Goal: Task Accomplishment & Management: Use online tool/utility

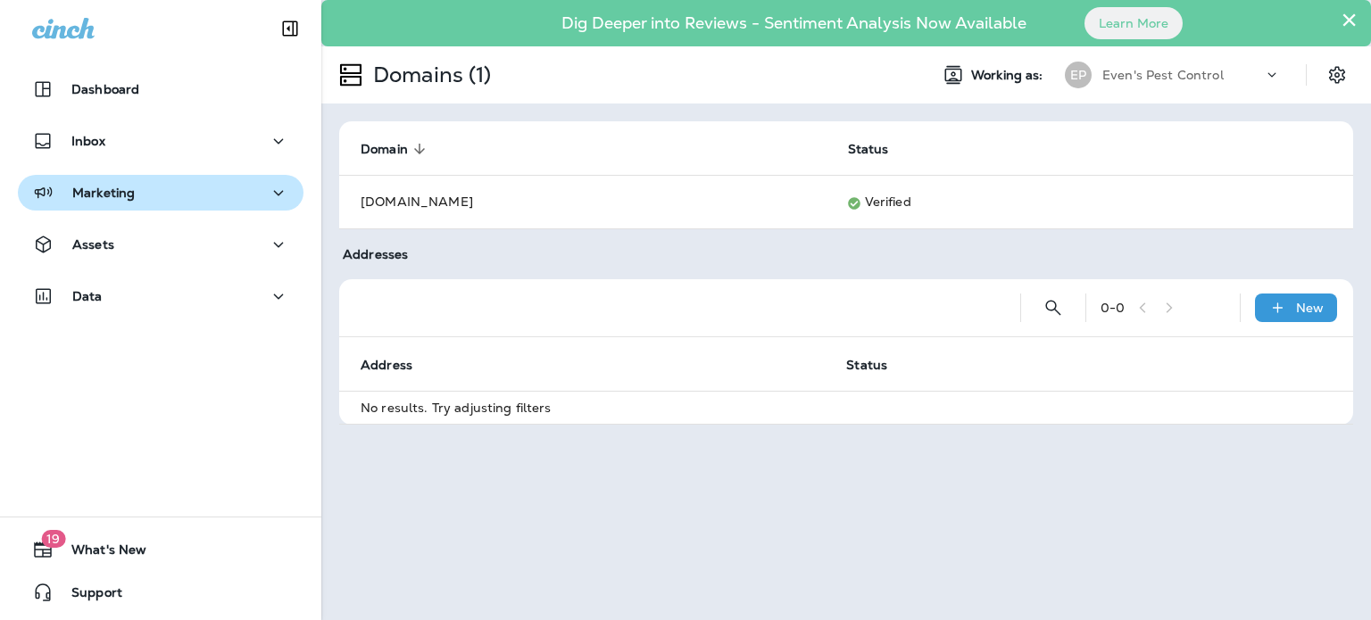
click at [168, 201] on div "Marketing" at bounding box center [160, 193] width 257 height 22
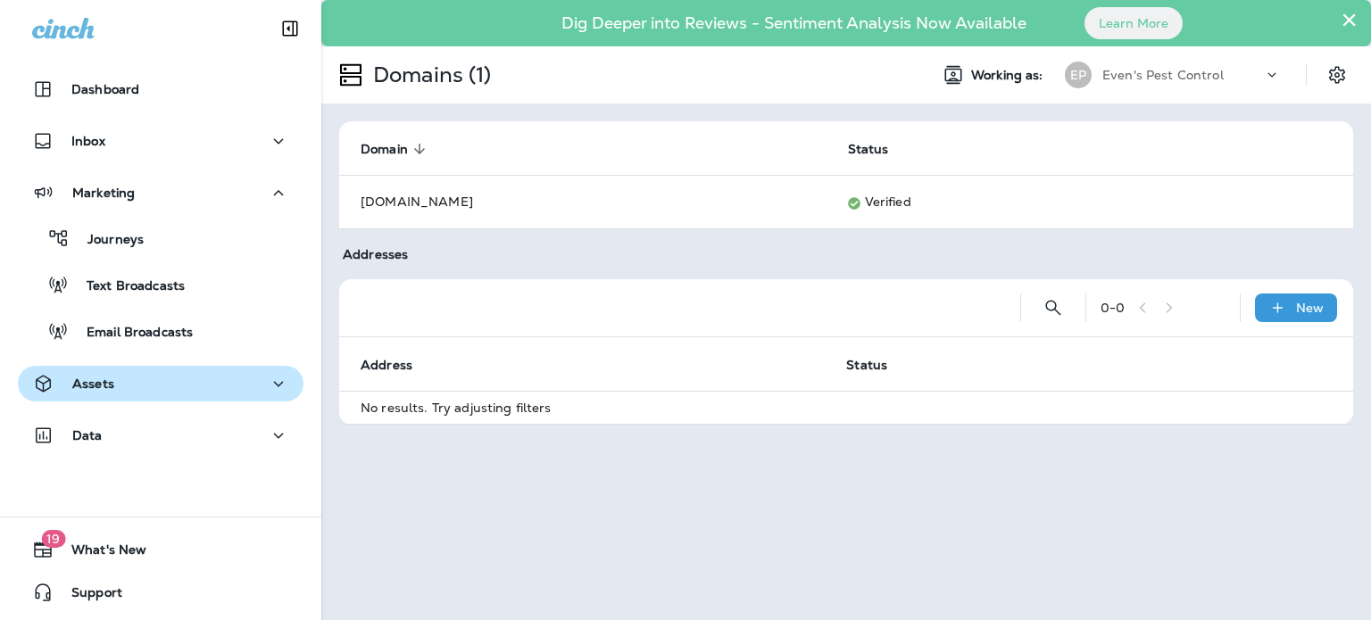
click at [166, 399] on button "Assets" at bounding box center [161, 384] width 286 height 36
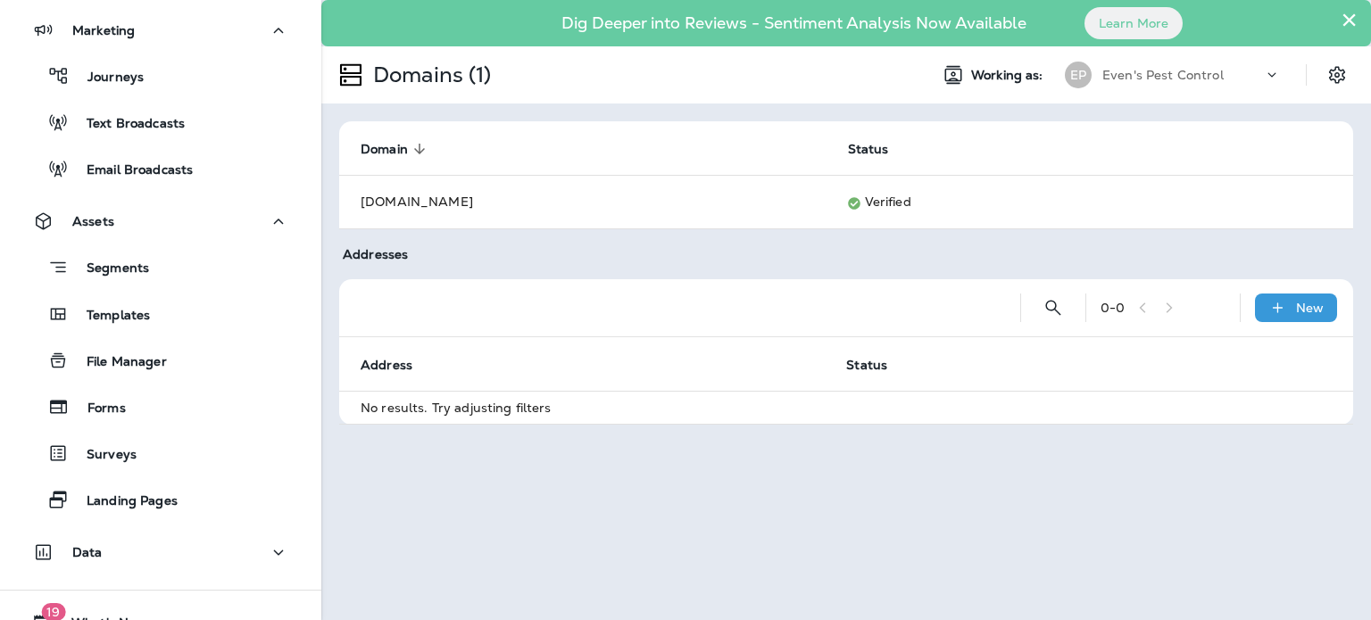
scroll to position [166, 0]
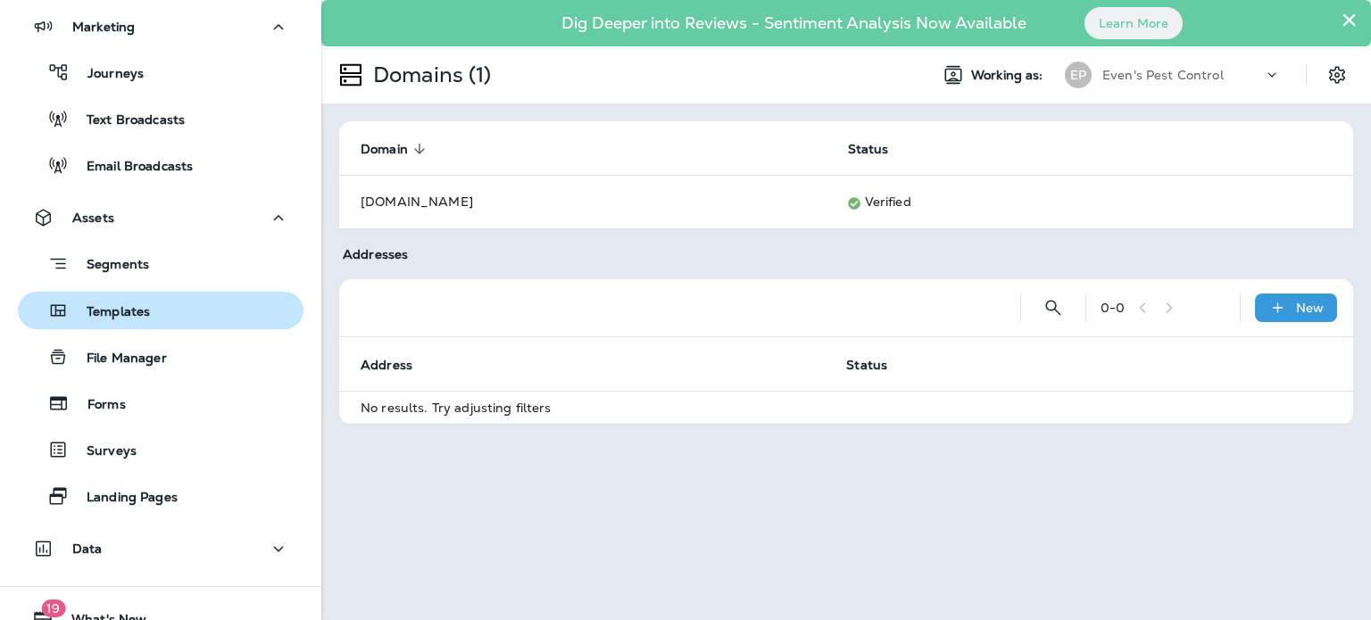
click at [223, 302] on div "Templates" at bounding box center [160, 310] width 271 height 27
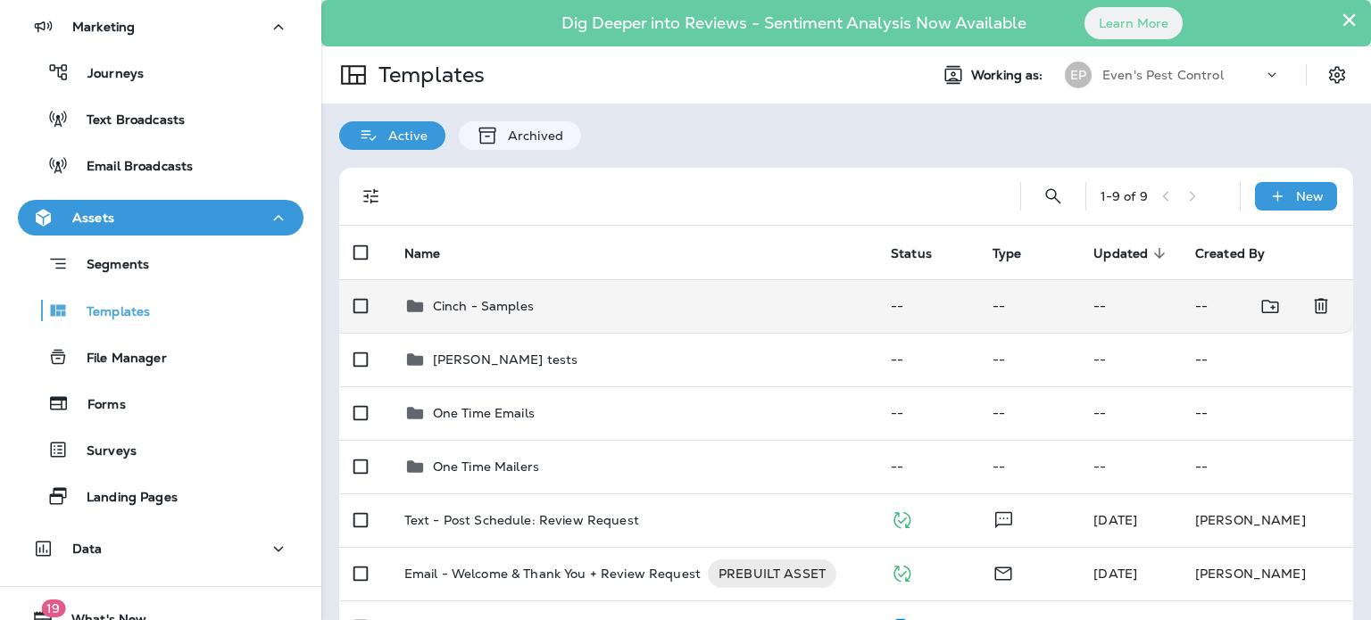
click at [467, 305] on p "Cinch - Samples" at bounding box center [483, 306] width 101 height 14
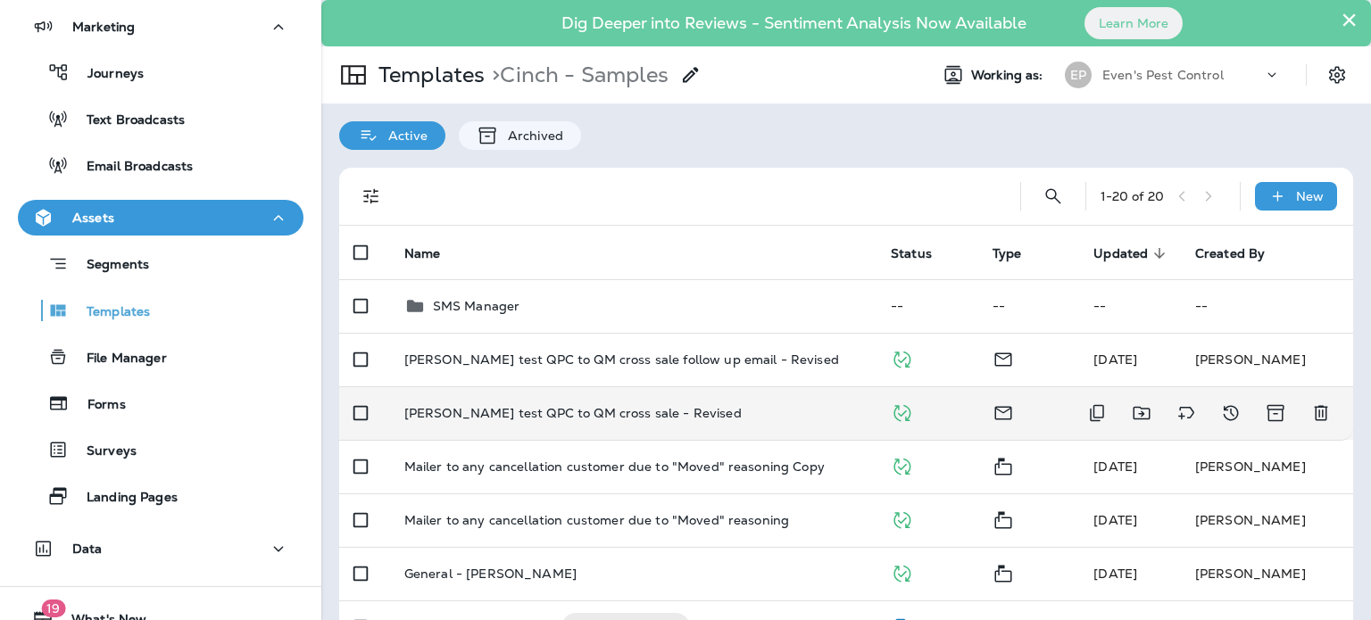
click at [541, 419] on p "[PERSON_NAME] test QPC to QM cross sale - Revised" at bounding box center [572, 413] width 337 height 14
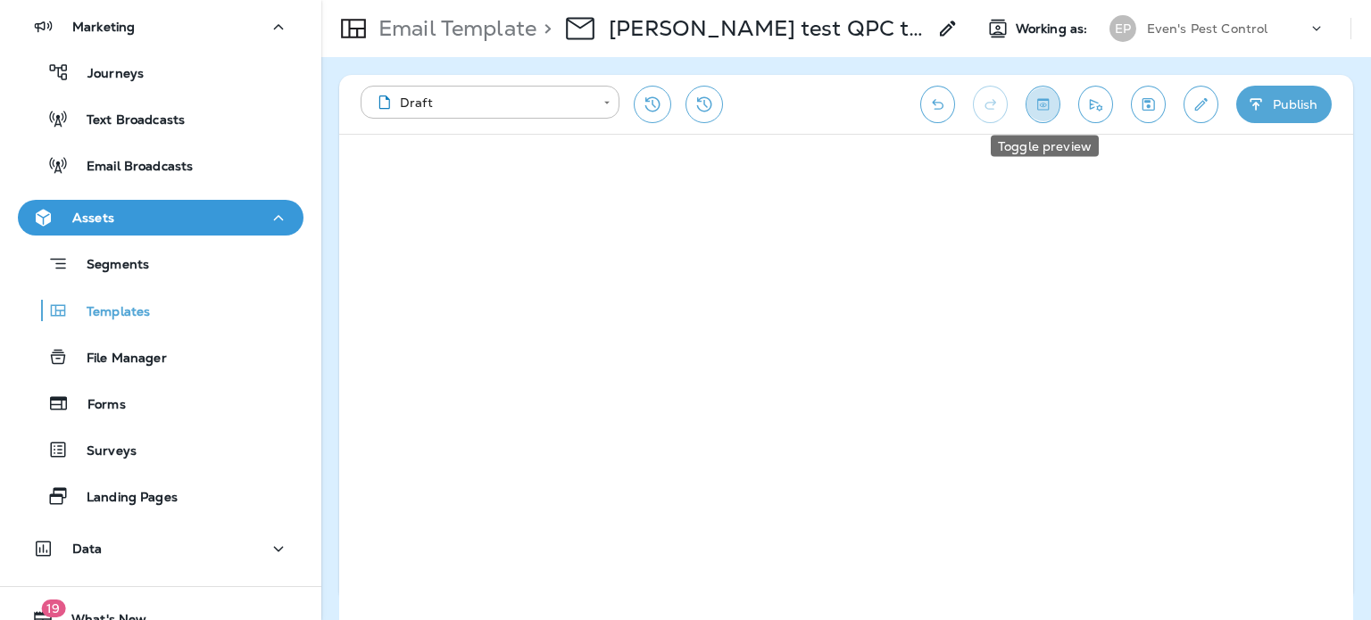
click at [1045, 100] on icon "Toggle preview" at bounding box center [1043, 104] width 12 height 12
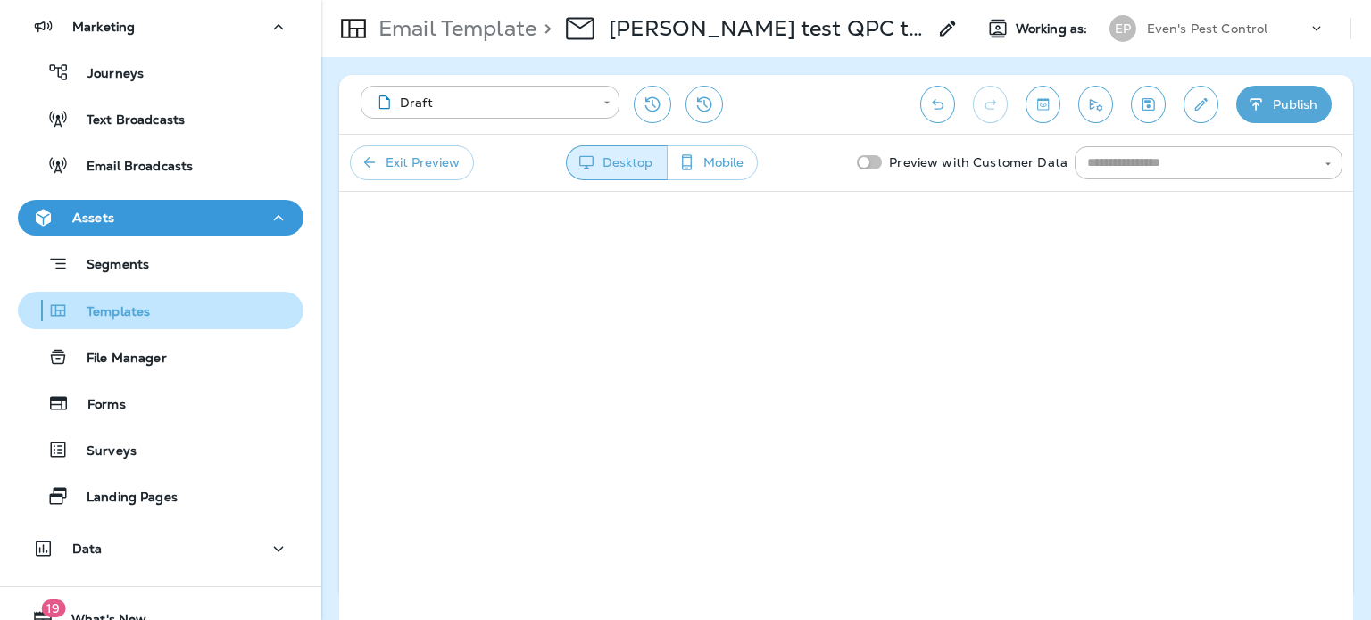
click at [130, 313] on p "Templates" at bounding box center [109, 312] width 81 height 17
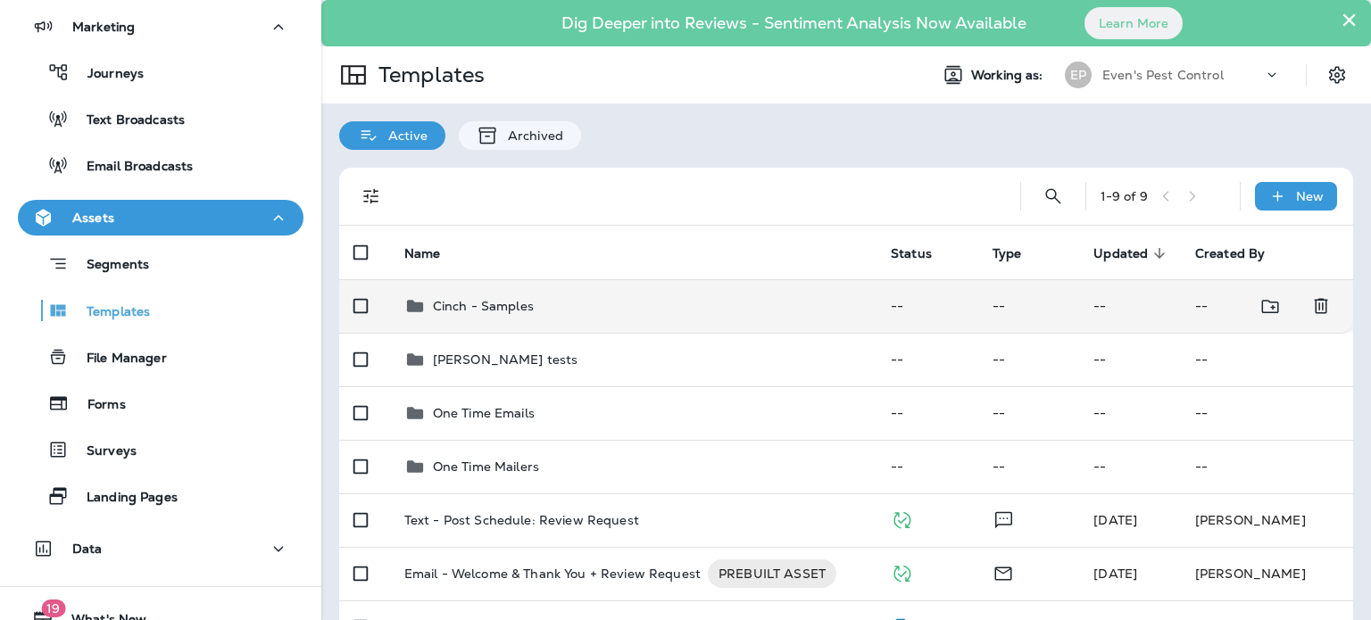
click at [547, 301] on div "Cinch - Samples" at bounding box center [633, 305] width 458 height 21
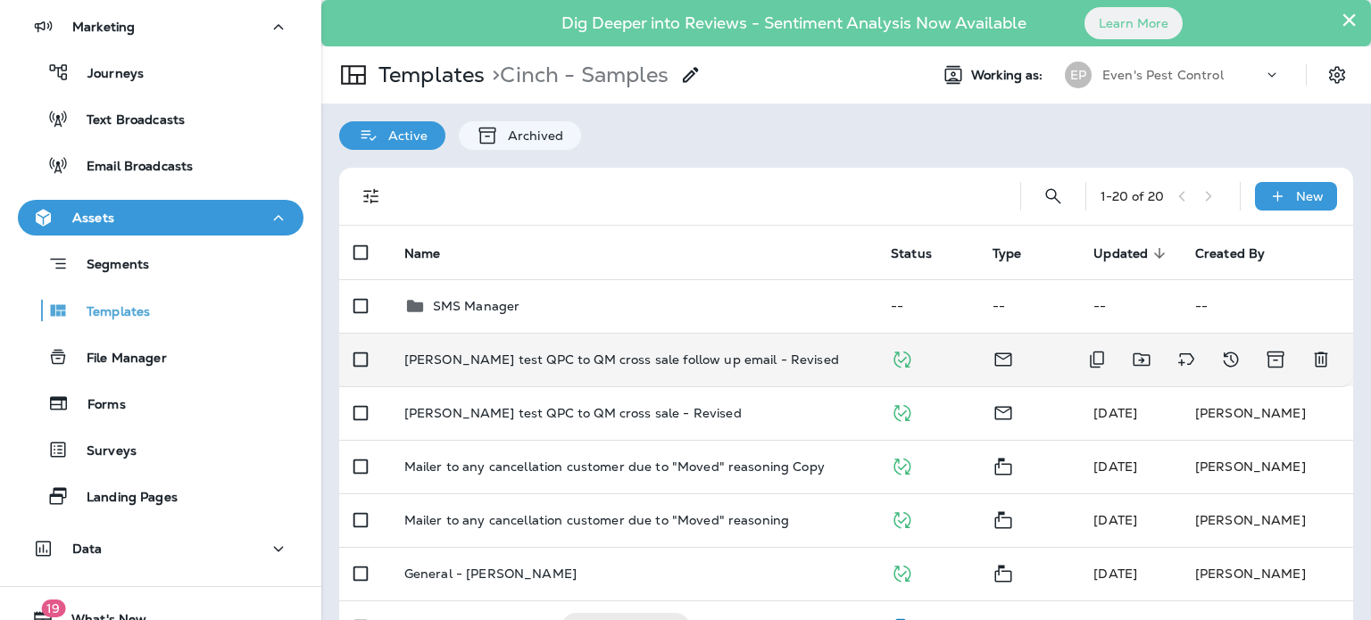
click at [580, 350] on td "[PERSON_NAME] test QPC to QM cross sale follow up email - Revised" at bounding box center [633, 360] width 486 height 54
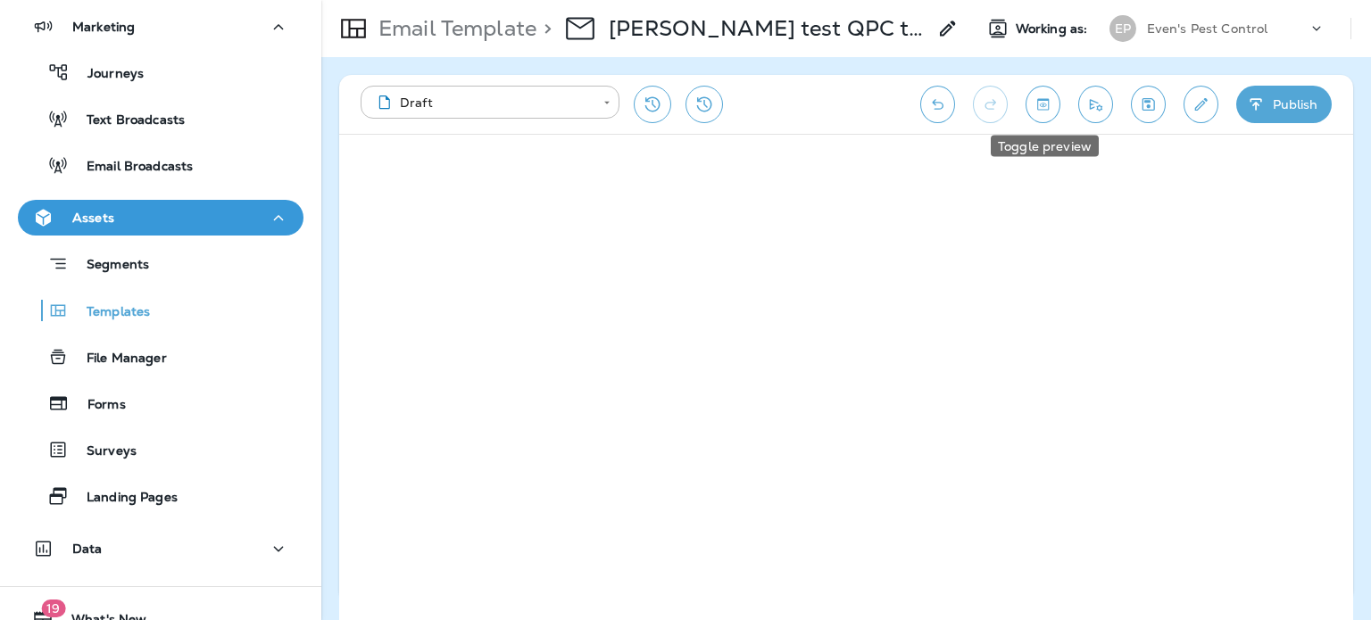
click at [1041, 106] on icon "Toggle preview" at bounding box center [1043, 104] width 19 height 18
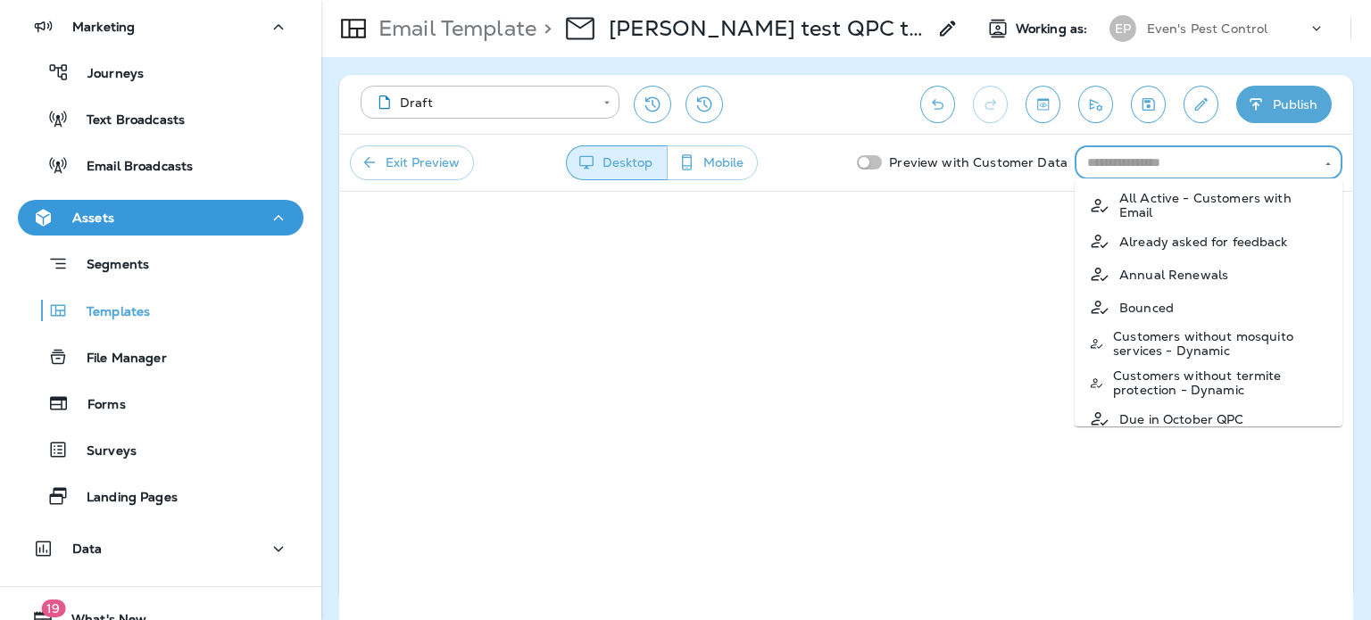
click at [1171, 162] on input "text" at bounding box center [1194, 163] width 228 height 22
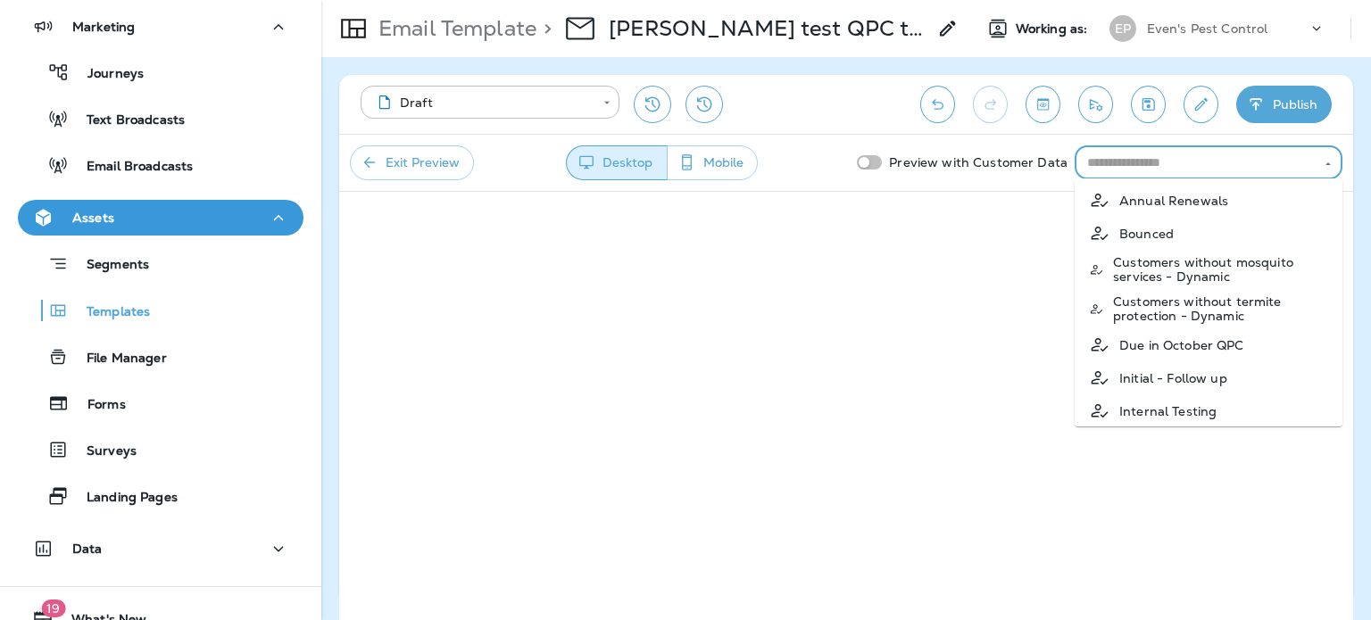
scroll to position [104, 0]
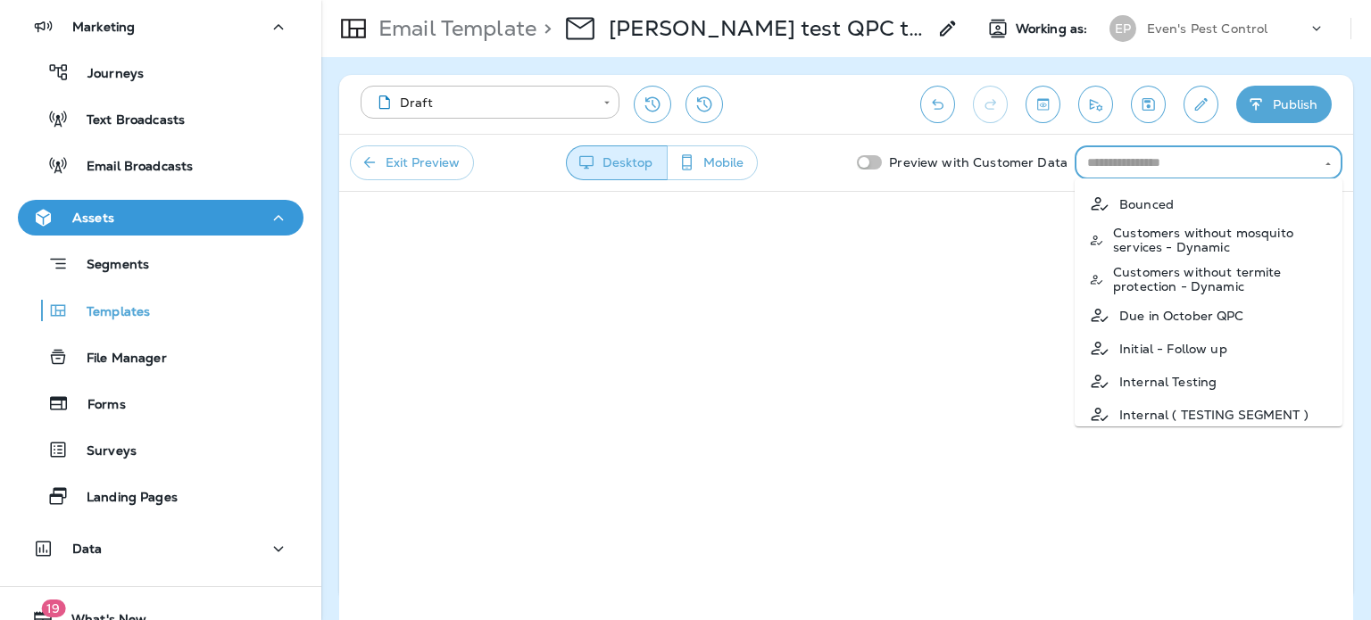
click at [1224, 320] on p "Due in October QPC" at bounding box center [1181, 316] width 125 height 14
type input "**********"
